Goal: Task Accomplishment & Management: Manage account settings

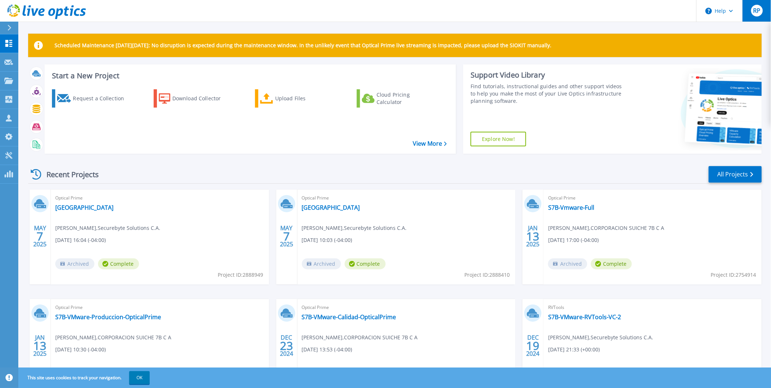
click at [756, 15] on div "RP" at bounding box center [758, 11] width 12 height 12
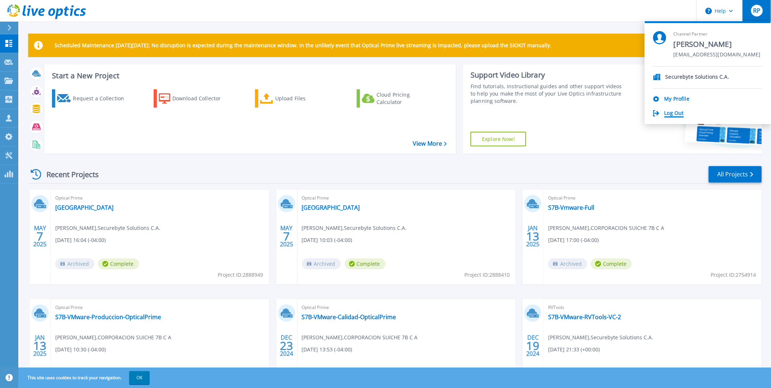
click at [671, 113] on link "Log Out" at bounding box center [674, 113] width 19 height 7
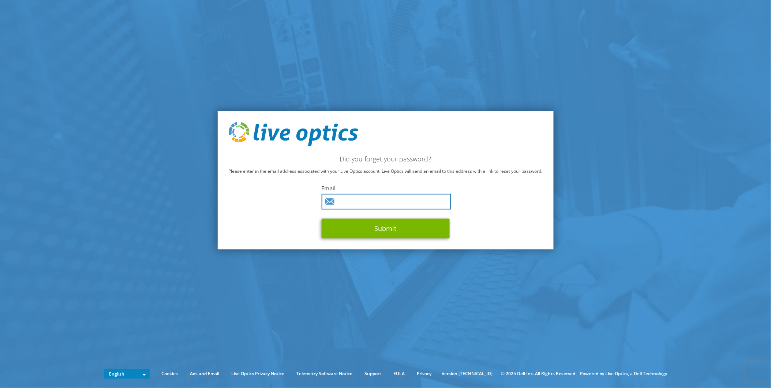
click at [345, 204] on input "text" at bounding box center [387, 202] width 130 height 16
type input "[PERSON_NAME][EMAIL_ADDRESS][PERSON_NAME][DOMAIN_NAME]"
click at [419, 199] on input "[PERSON_NAME][EMAIL_ADDRESS][PERSON_NAME][DOMAIN_NAME]" at bounding box center [387, 202] width 130 height 16
click at [419, 199] on input "ronny.puertas@bogu-tech.com" at bounding box center [387, 202] width 130 height 16
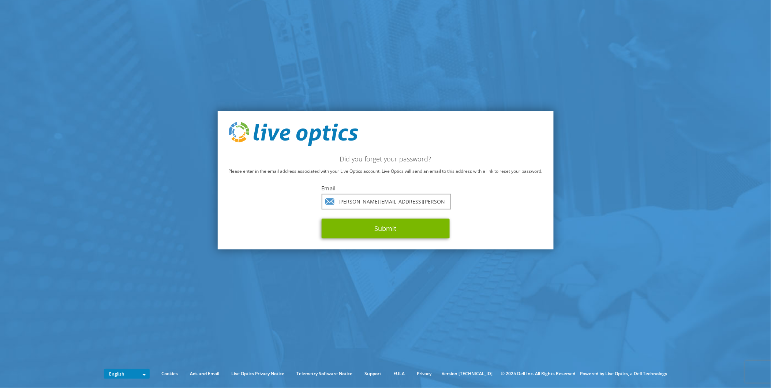
click at [273, 208] on div "Did you forget your password? Please enter in the email address associated with…" at bounding box center [386, 180] width 336 height 139
click at [356, 225] on button "Submit" at bounding box center [386, 229] width 128 height 20
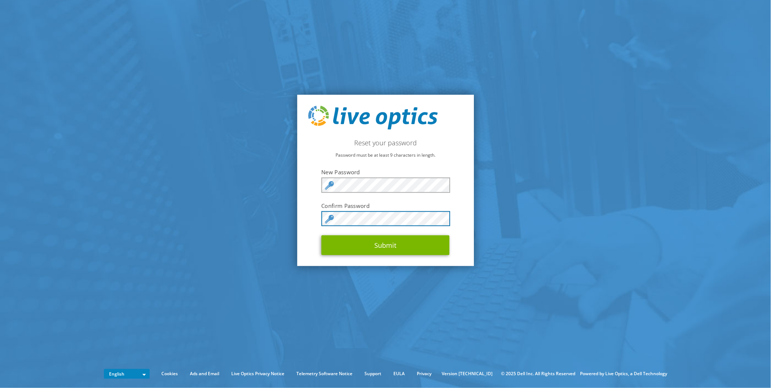
click at [322, 235] on button "Submit" at bounding box center [386, 245] width 128 height 20
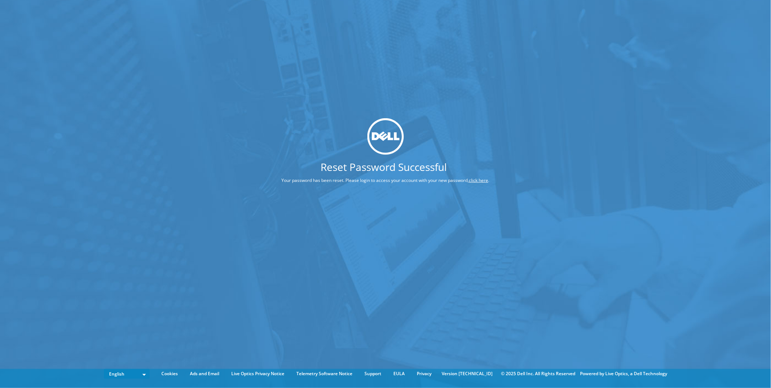
click at [478, 182] on link "click here" at bounding box center [478, 180] width 19 height 6
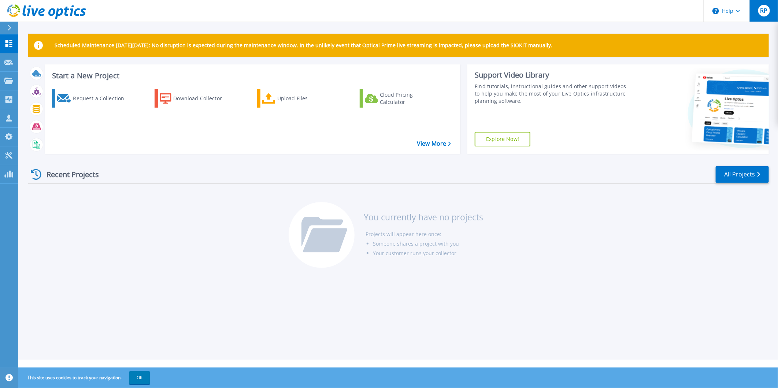
click at [767, 11] on span "RP" at bounding box center [763, 11] width 7 height 6
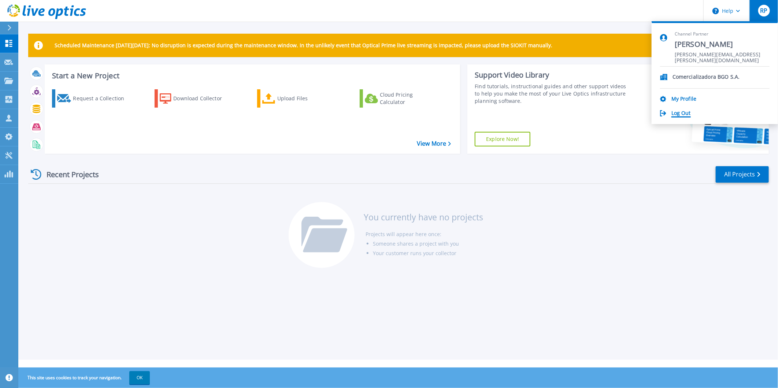
click at [678, 115] on link "Log Out" at bounding box center [680, 113] width 19 height 7
